Goal: Information Seeking & Learning: Learn about a topic

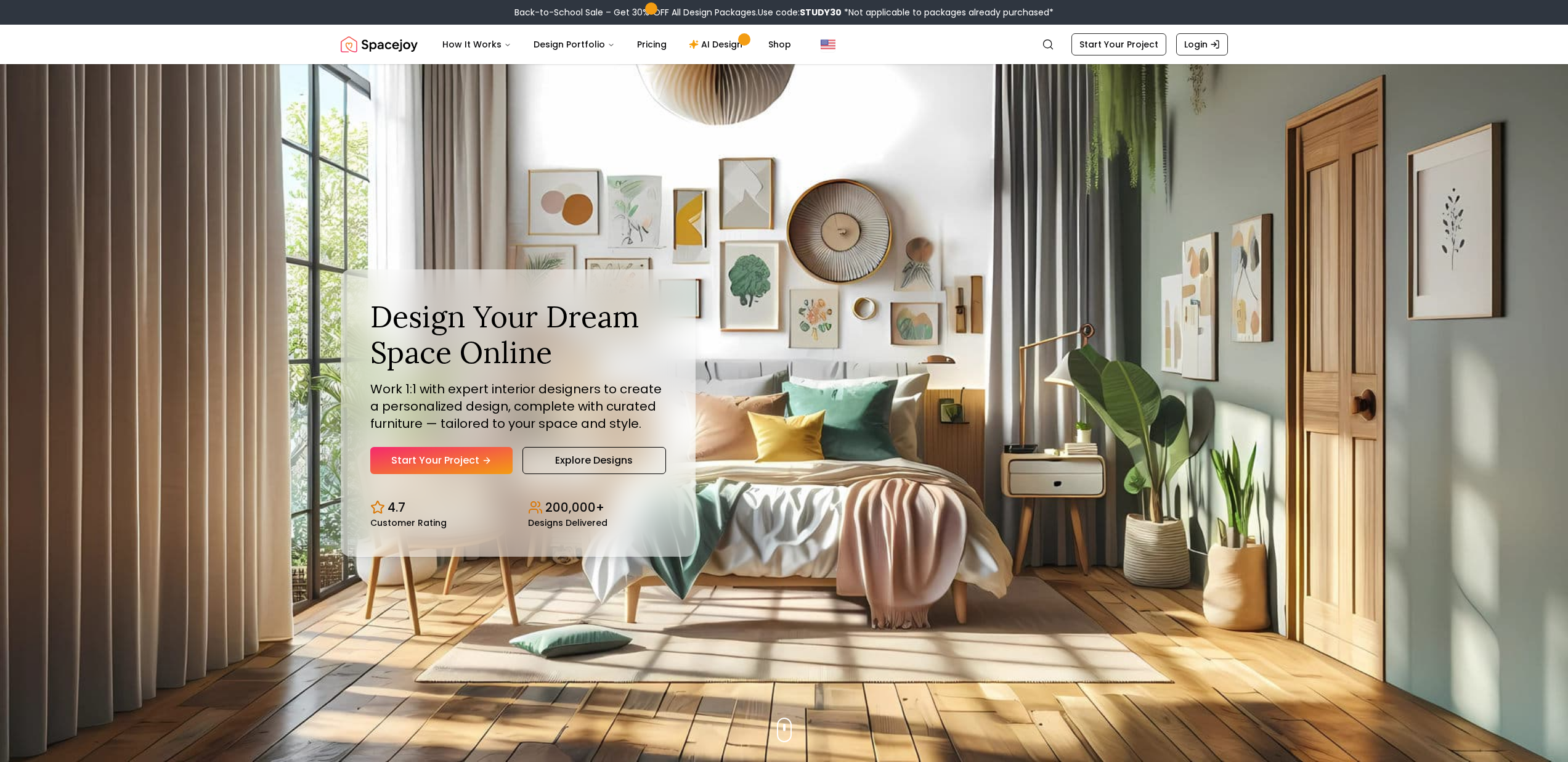
click at [592, 357] on h1 "Design Your Dream Space Online" at bounding box center [518, 334] width 296 height 71
click at [625, 434] on link "Explore Designs" at bounding box center [594, 461] width 144 height 27
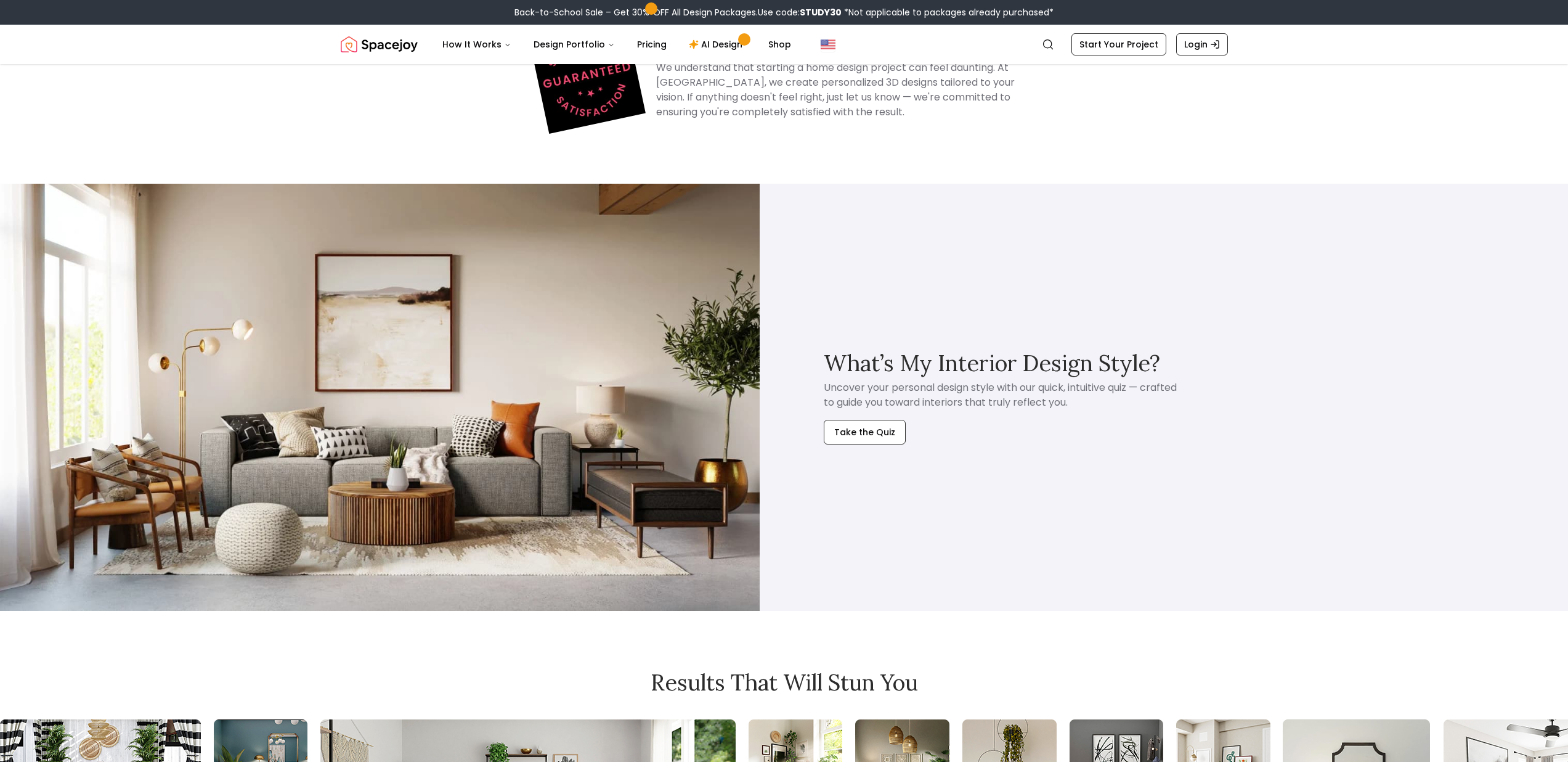
scroll to position [5692, 0]
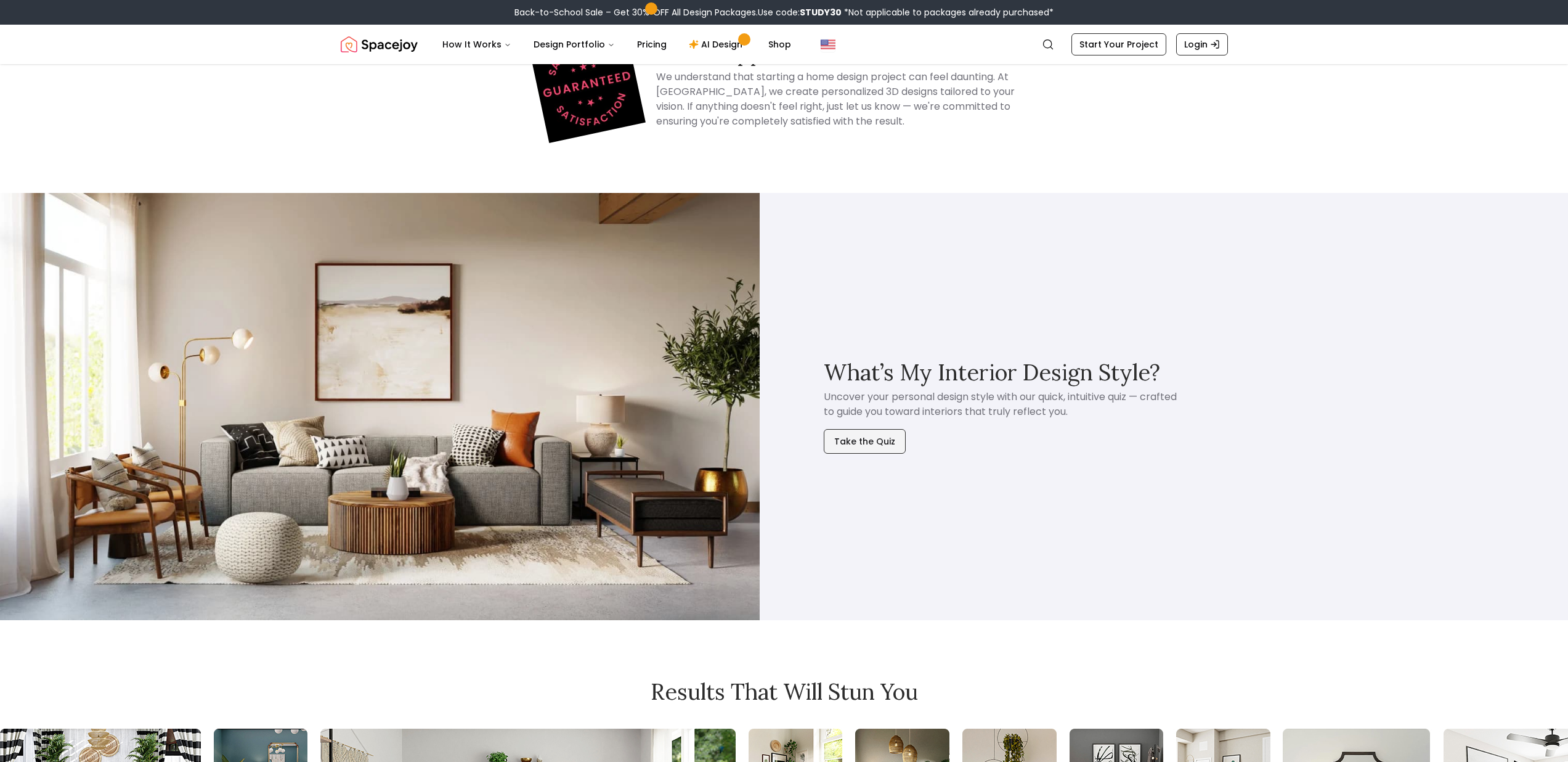
click at [860, 449] on button "Take the Quiz" at bounding box center [865, 441] width 82 height 25
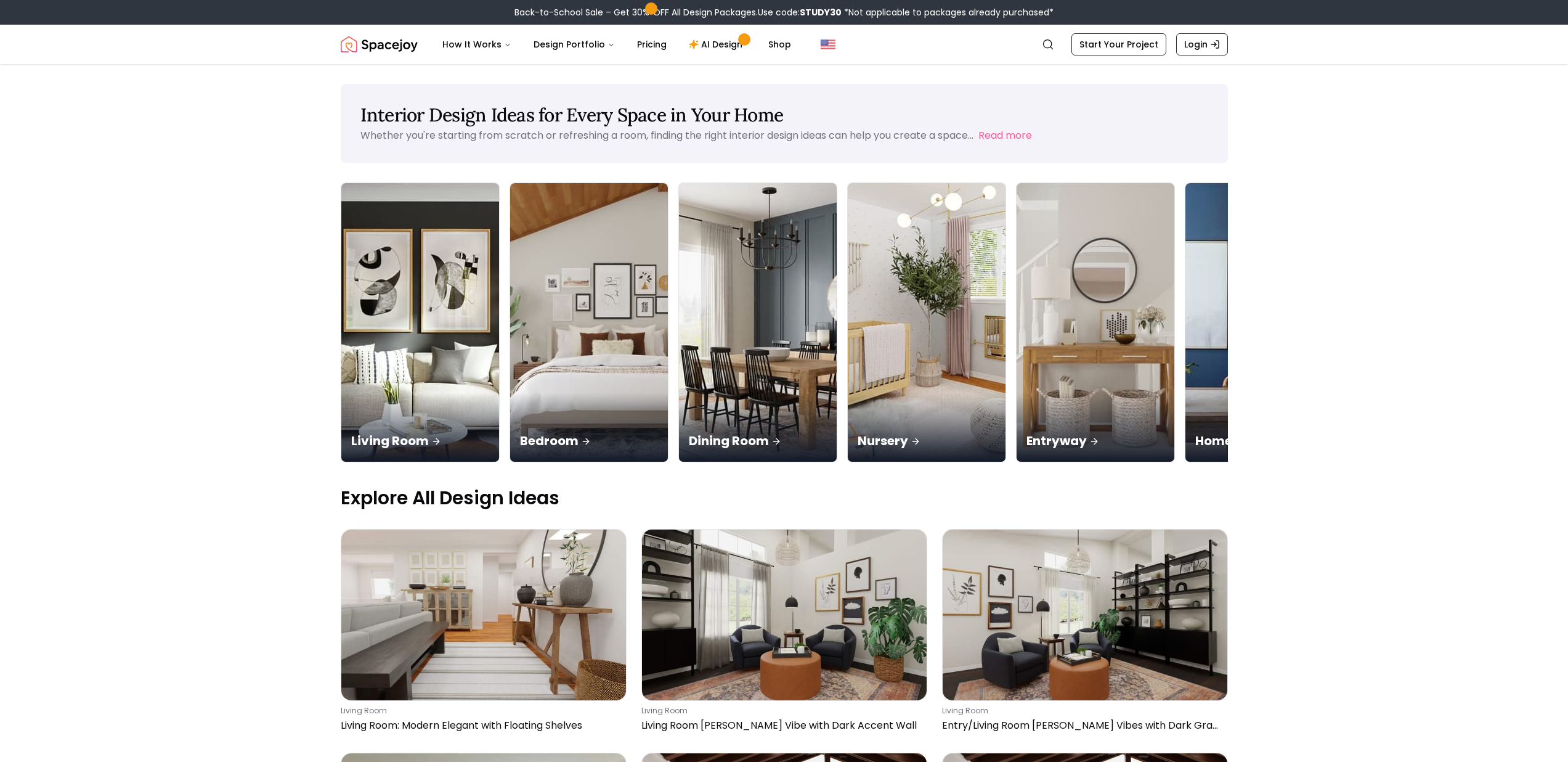
drag, startPoint x: 540, startPoint y: 524, endPoint x: 532, endPoint y: 522, distance: 8.2
drag, startPoint x: 198, startPoint y: 212, endPoint x: 373, endPoint y: 8, distance: 268.8
